Goal: Information Seeking & Learning: Compare options

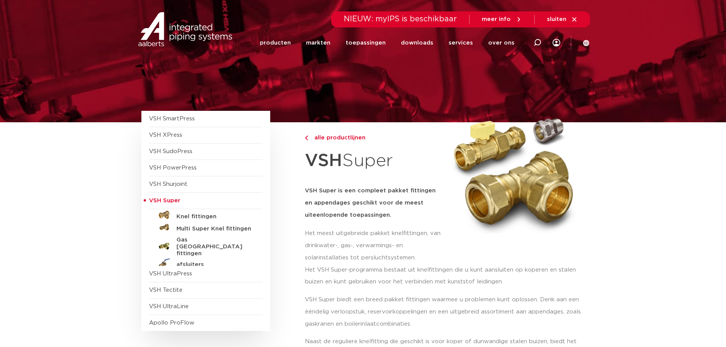
scroll to position [144, 0]
click at [202, 215] on h5 "Knel fittingen" at bounding box center [213, 216] width 75 height 7
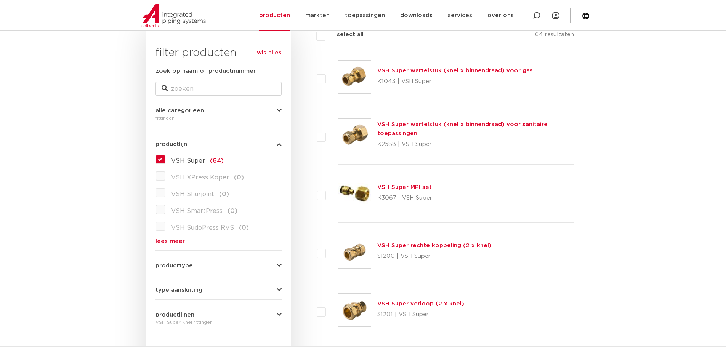
scroll to position [114, 0]
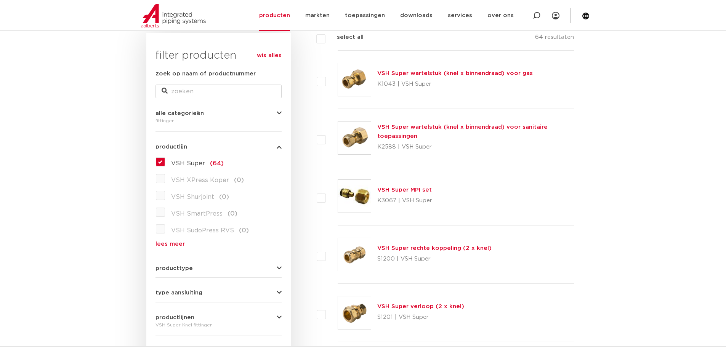
click at [404, 126] on link "VSH Super wartelstuk (knel x binnendraad) voor sanitaire toepassingen" at bounding box center [462, 131] width 170 height 15
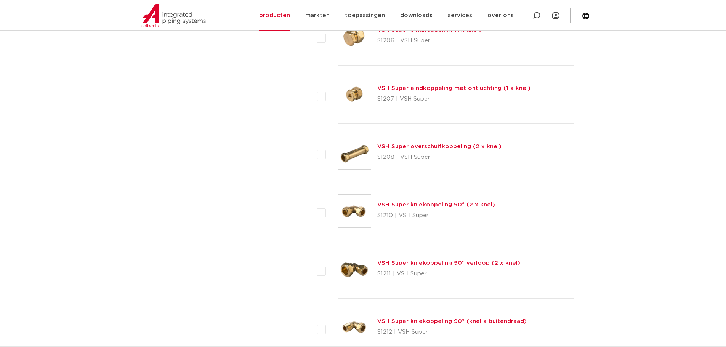
scroll to position [610, 0]
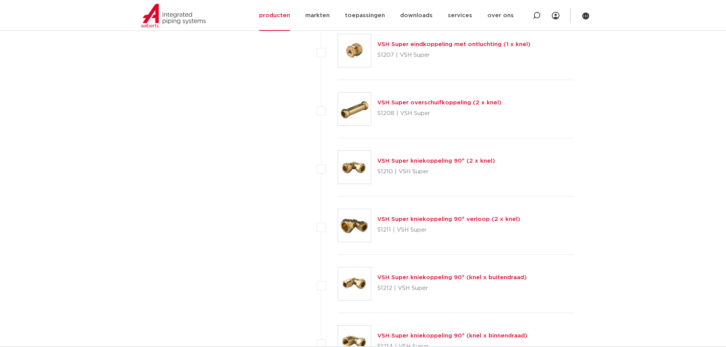
click at [410, 102] on link "VSH Super overschuifkoppeling (2 x knel)" at bounding box center [439, 103] width 124 height 6
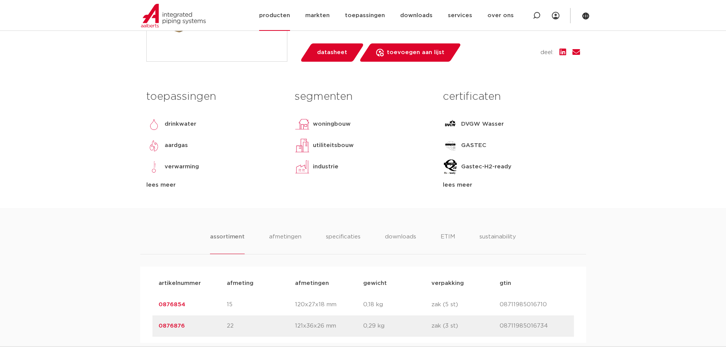
scroll to position [191, 0]
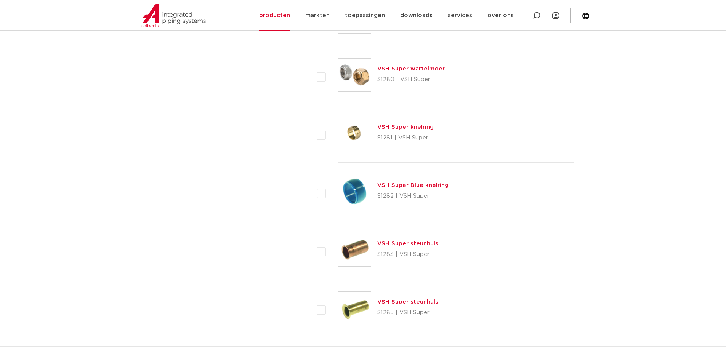
scroll to position [2629, 0]
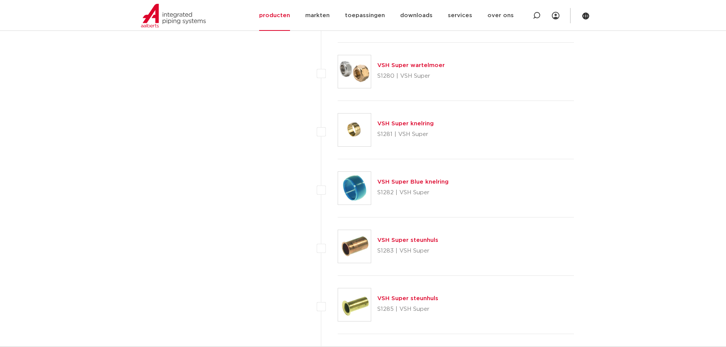
click at [391, 182] on link "VSH Super Blue knelring" at bounding box center [412, 182] width 71 height 6
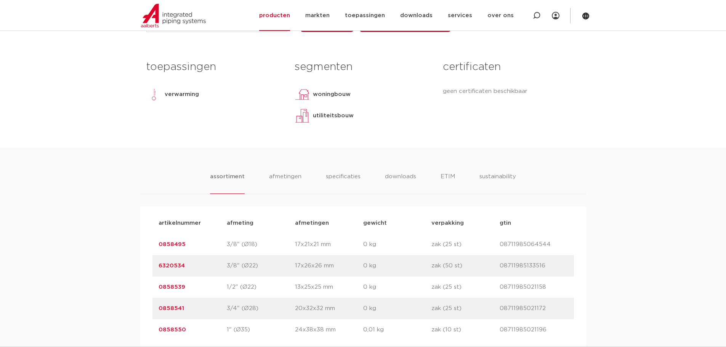
scroll to position [305, 0]
